Goal: Information Seeking & Learning: Learn about a topic

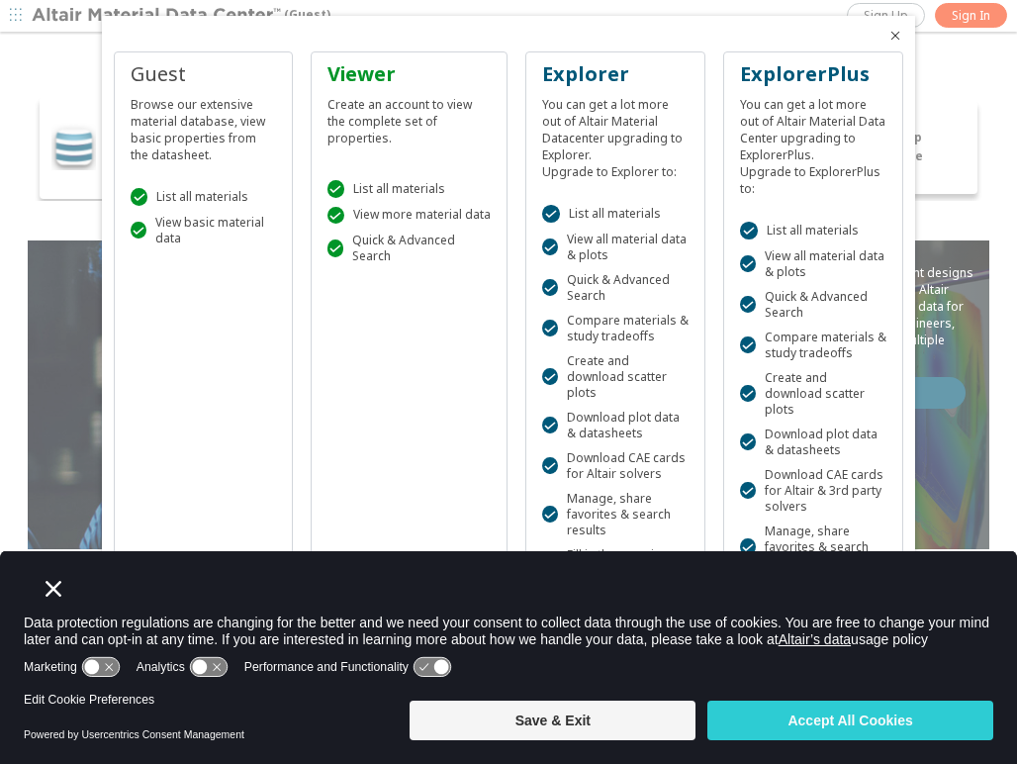
scroll to position [118, 0]
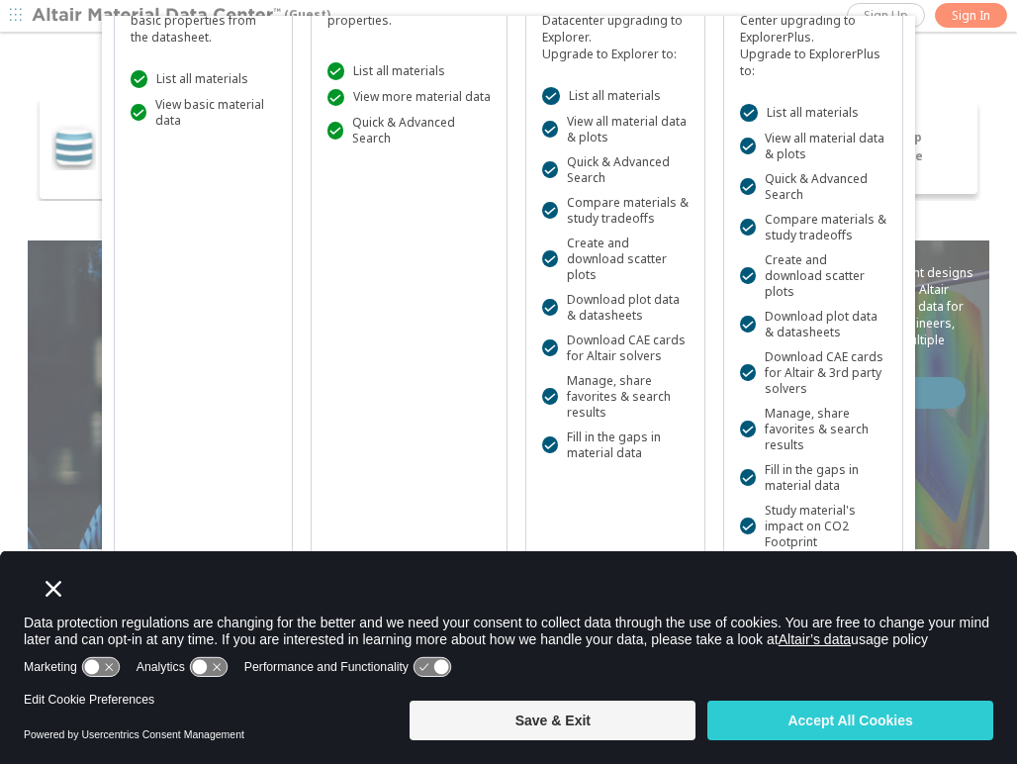
click at [989, 17] on div at bounding box center [508, 382] width 1017 height 764
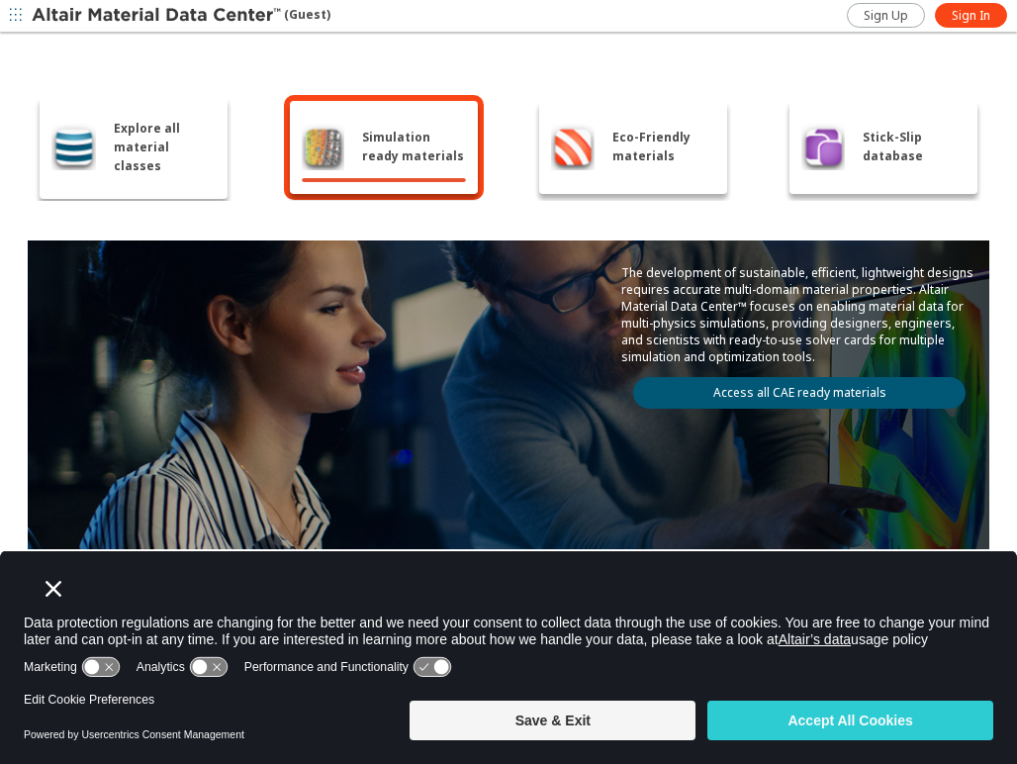
click at [202, 157] on span "Explore all material classes" at bounding box center [165, 147] width 102 height 56
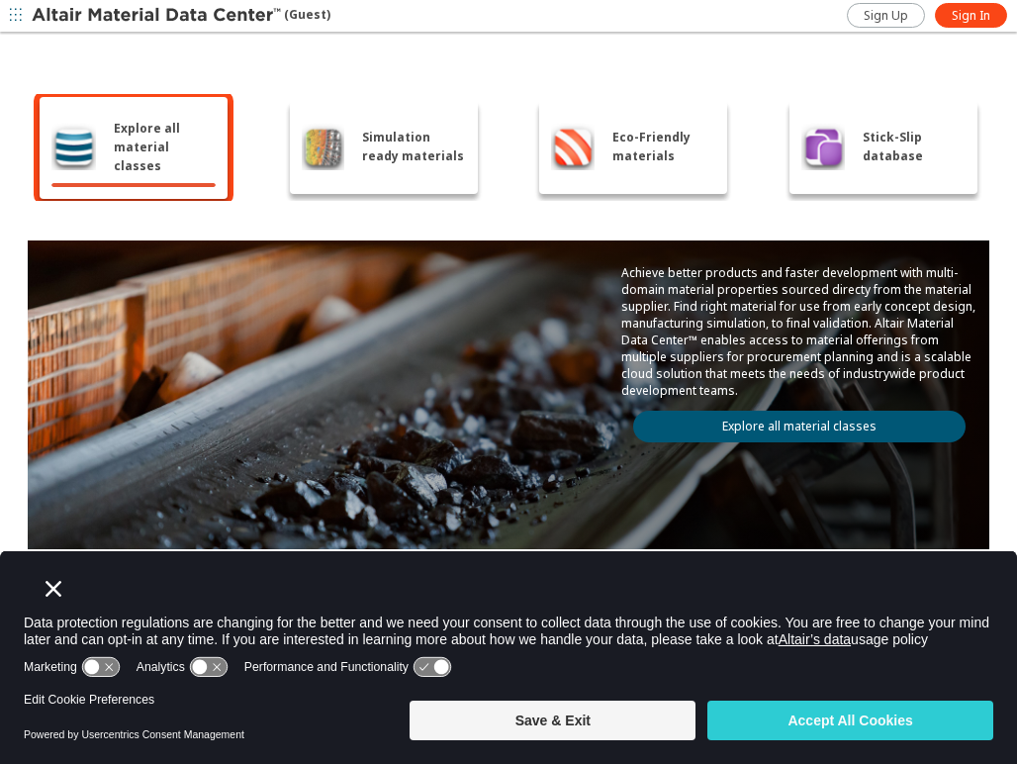
click at [711, 432] on link "Explore all material classes" at bounding box center [799, 427] width 333 height 32
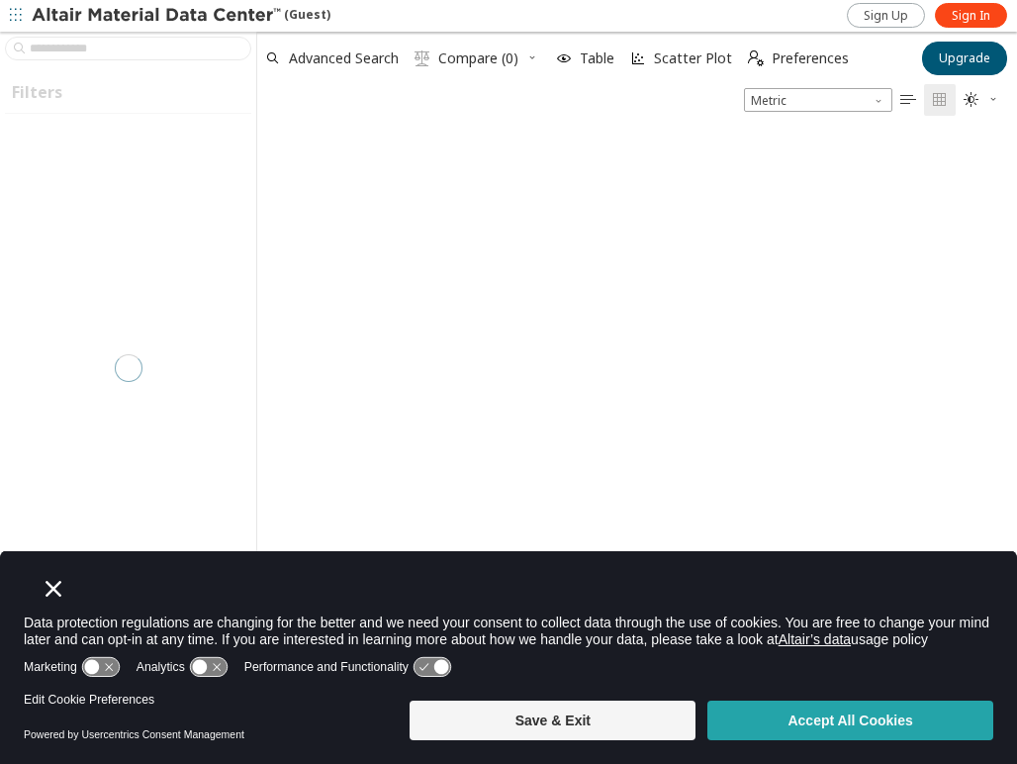
click at [744, 719] on button "Accept All Cookies" at bounding box center [851, 721] width 286 height 40
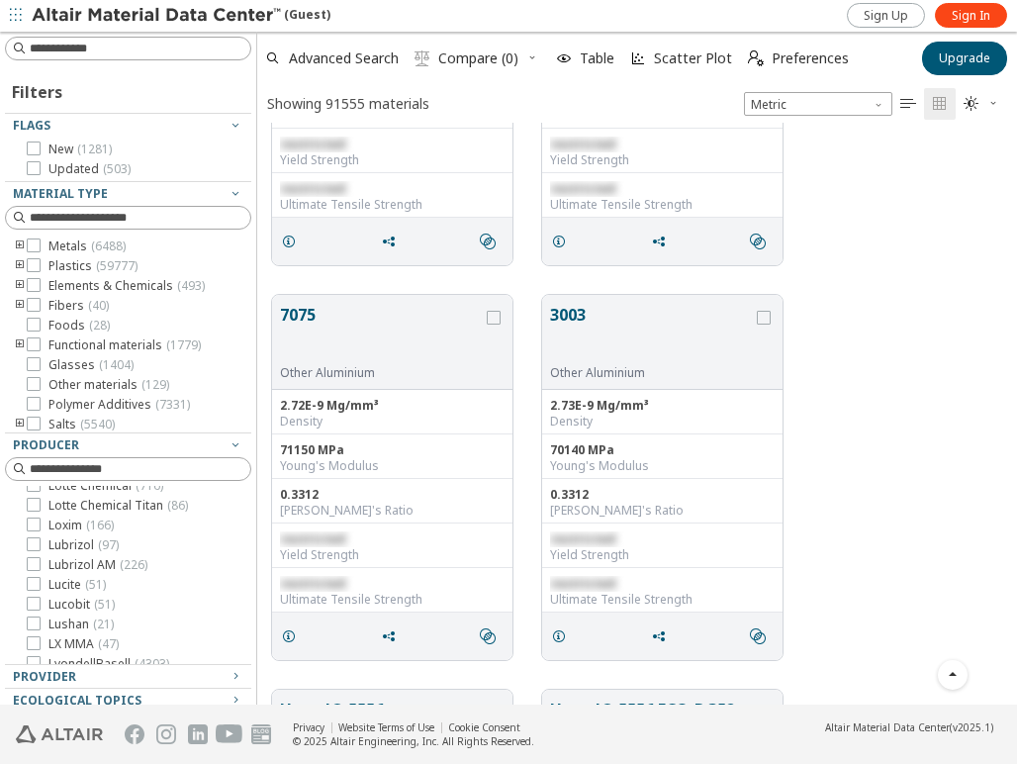
scroll to position [7838, 0]
